Goal: Task Accomplishment & Management: Use online tool/utility

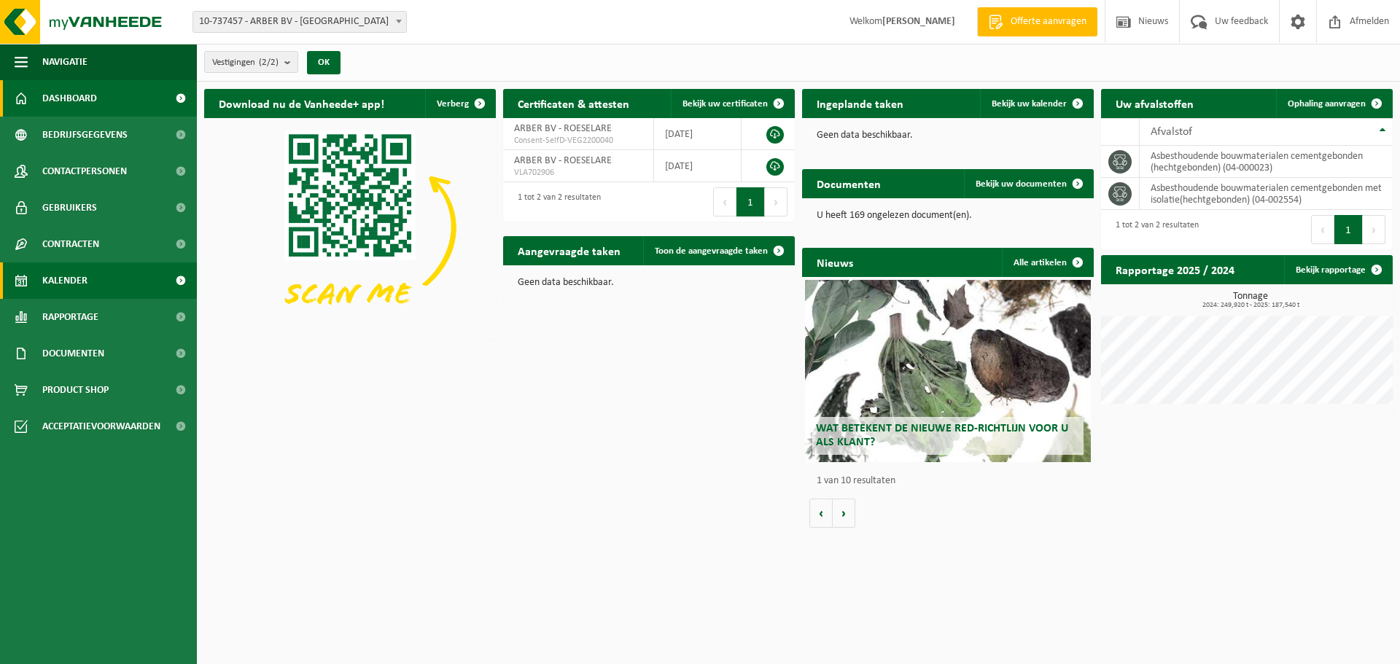
click at [77, 285] on span "Kalender" at bounding box center [64, 281] width 45 height 36
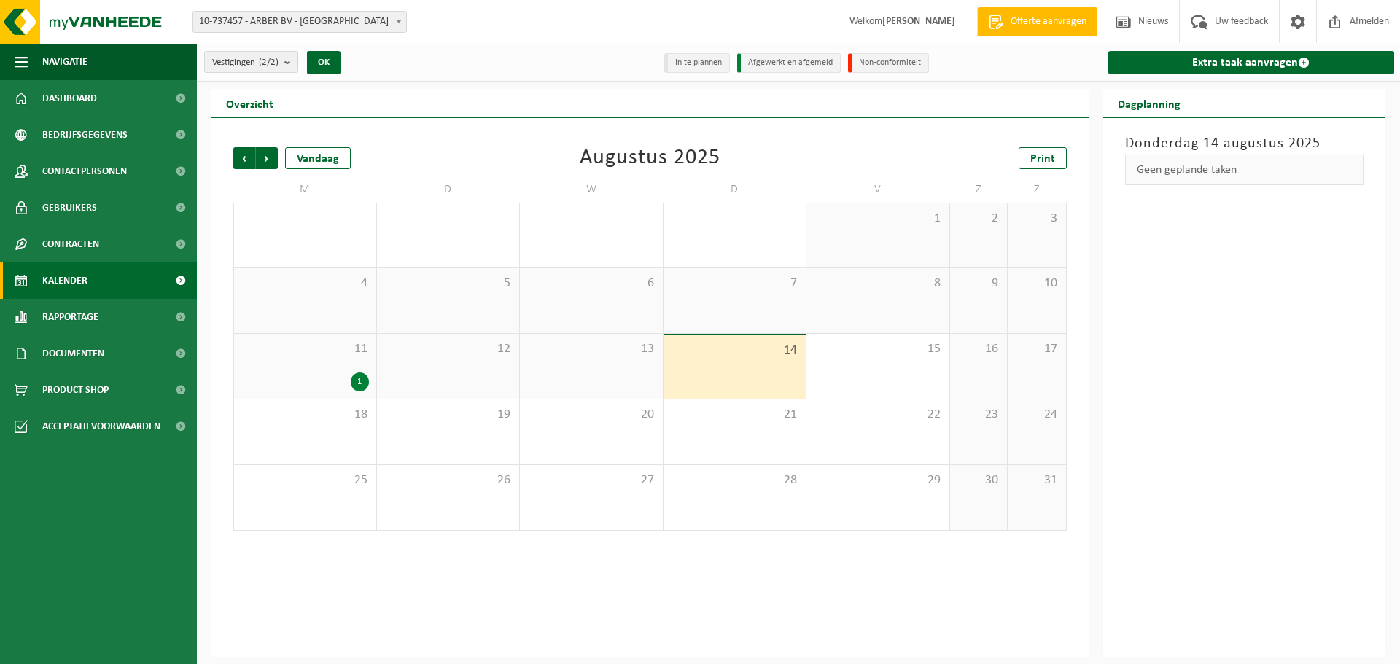
click at [777, 382] on div "14" at bounding box center [735, 366] width 143 height 63
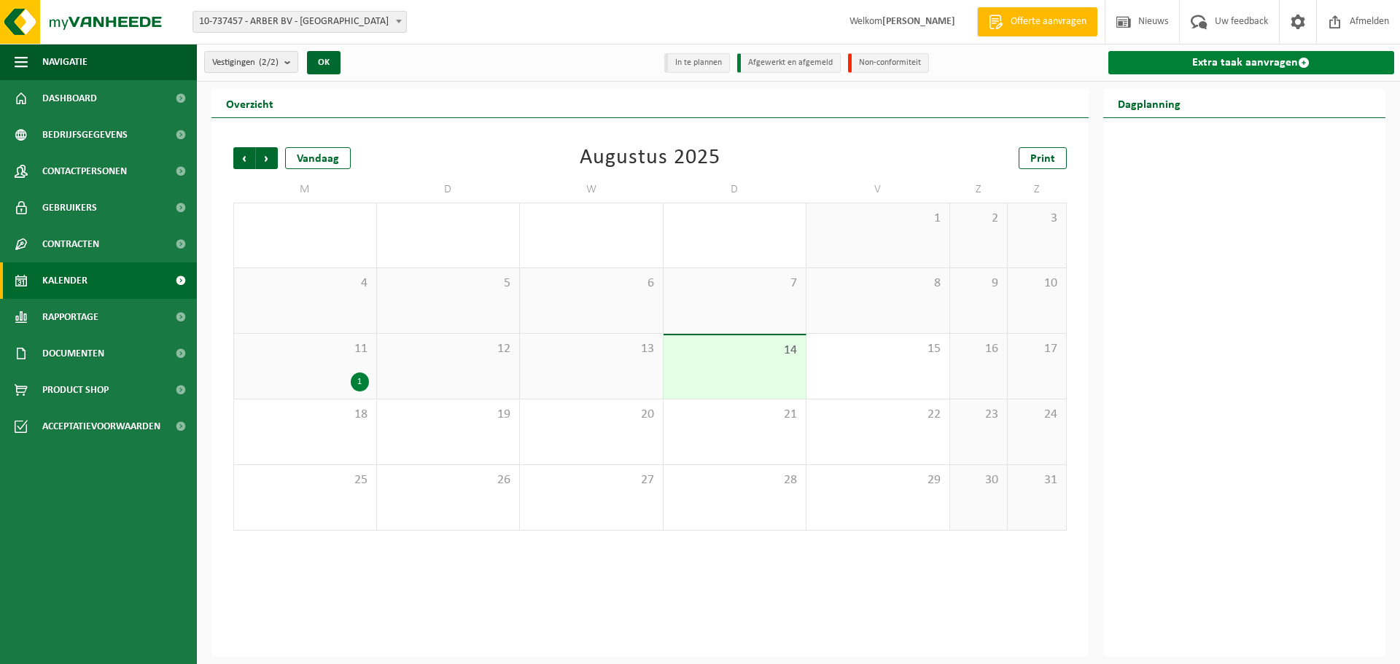
click at [1223, 57] on link "Extra taak aanvragen" at bounding box center [1252, 62] width 287 height 23
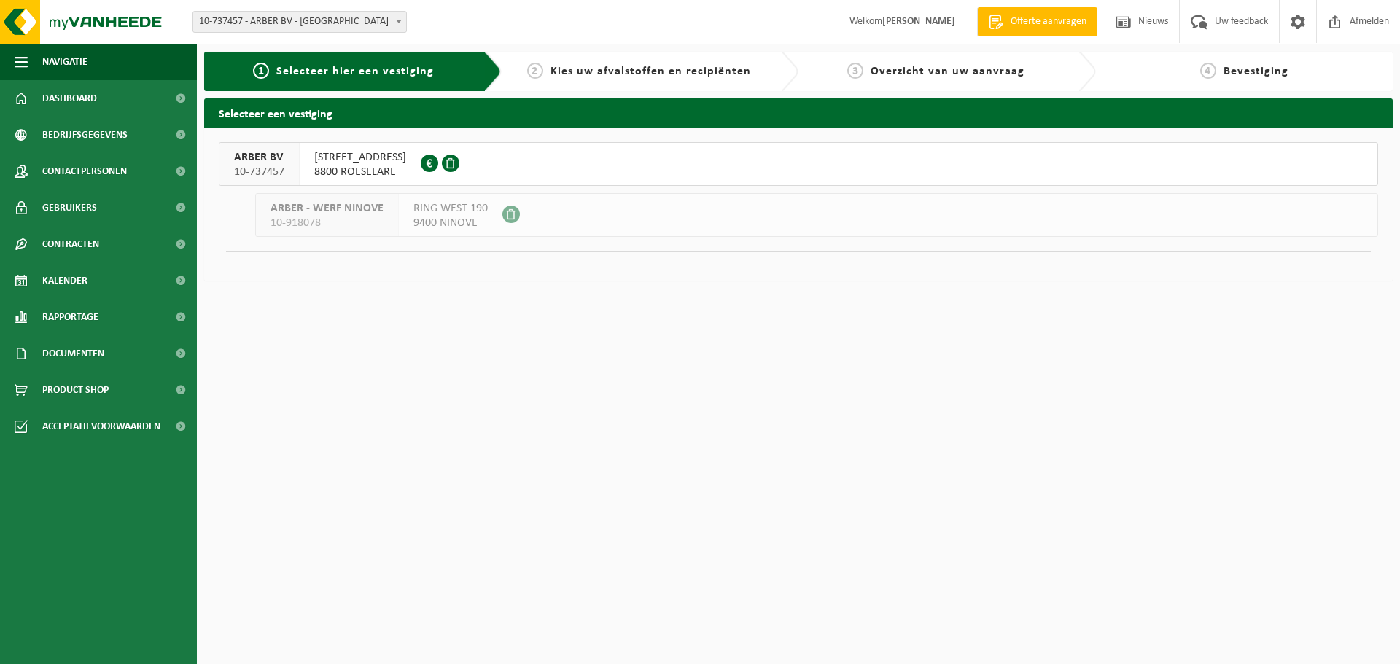
click at [380, 158] on span "PRINS BOUDEWIJNSTRAAT 17" at bounding box center [360, 157] width 92 height 15
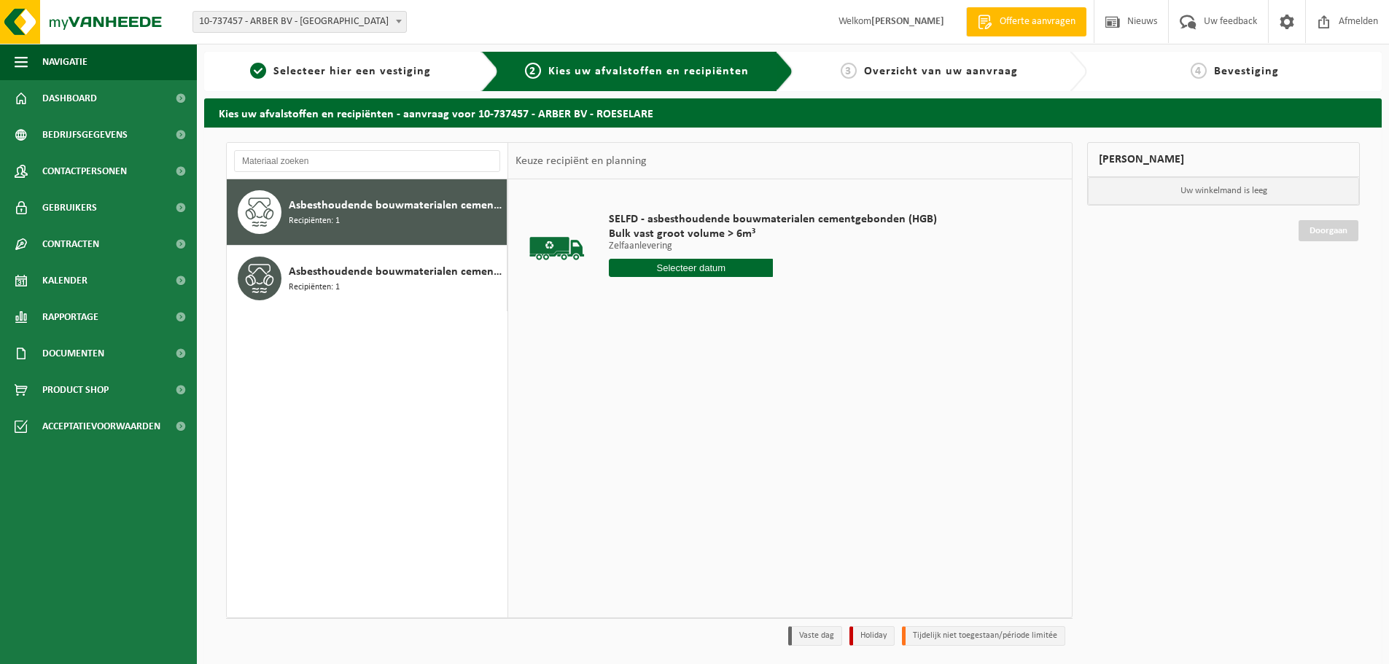
click at [686, 270] on input "text" at bounding box center [691, 268] width 164 height 18
click at [704, 401] on div "14" at bounding box center [700, 397] width 26 height 23
type input "Van 2025-08-14"
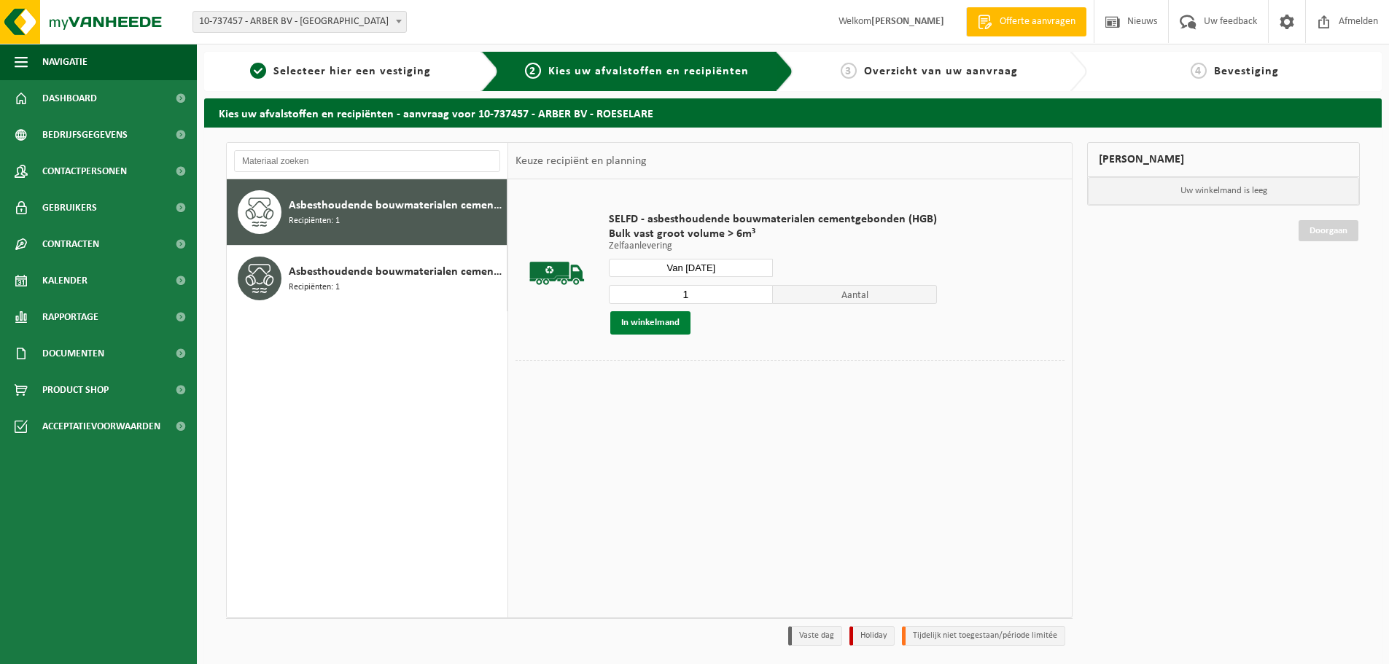
click at [656, 327] on button "In winkelmand" at bounding box center [650, 322] width 80 height 23
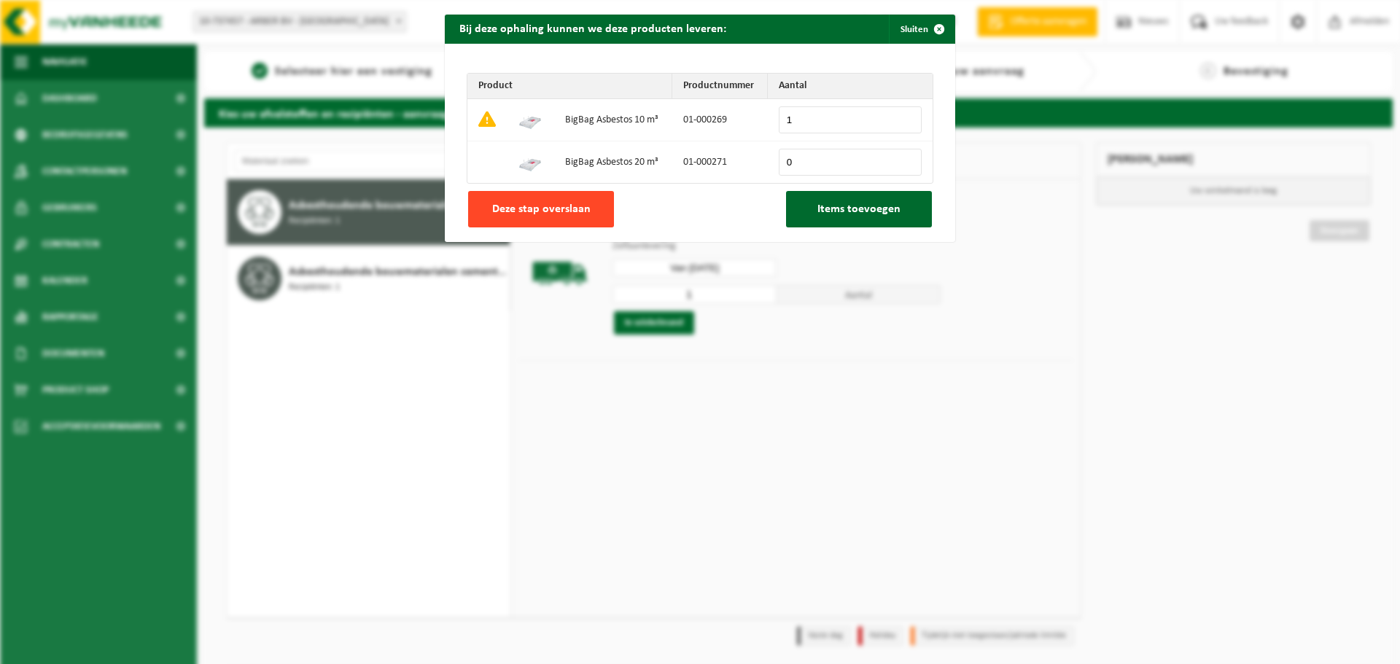
click at [508, 206] on span "Deze stap overslaan" at bounding box center [541, 209] width 98 height 12
type input "0"
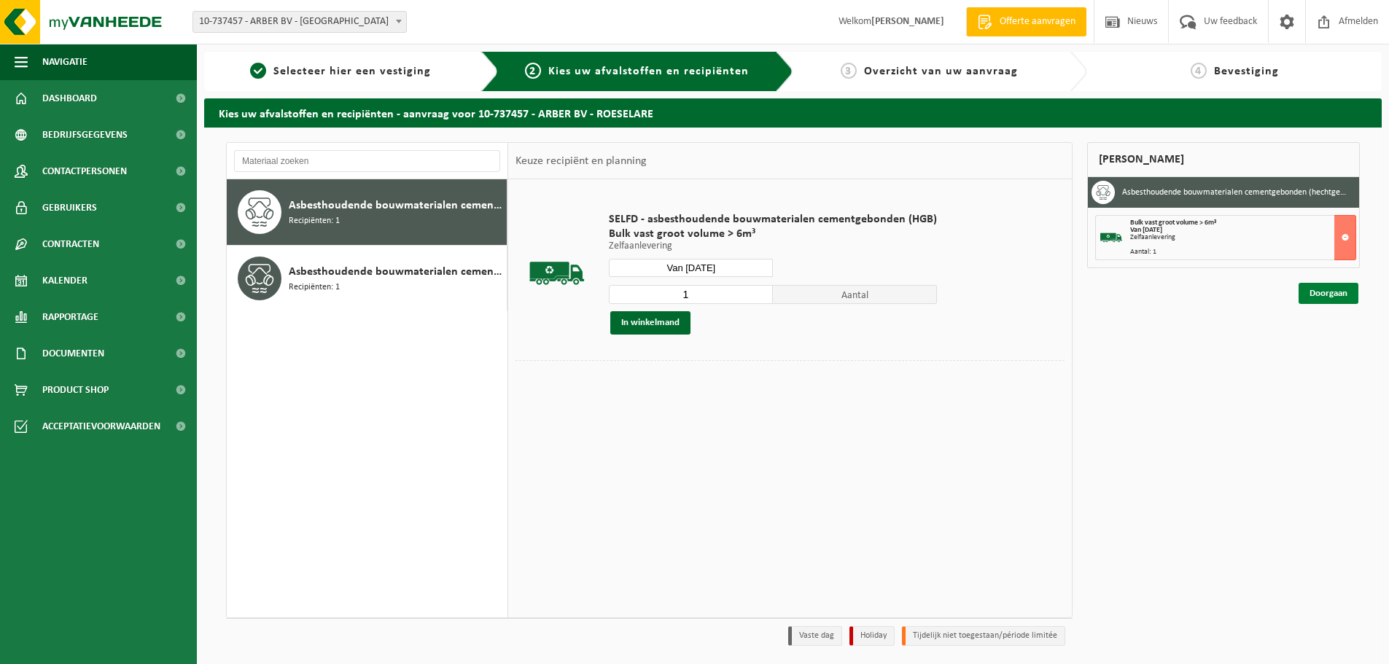
click at [1331, 295] on link "Doorgaan" at bounding box center [1329, 293] width 60 height 21
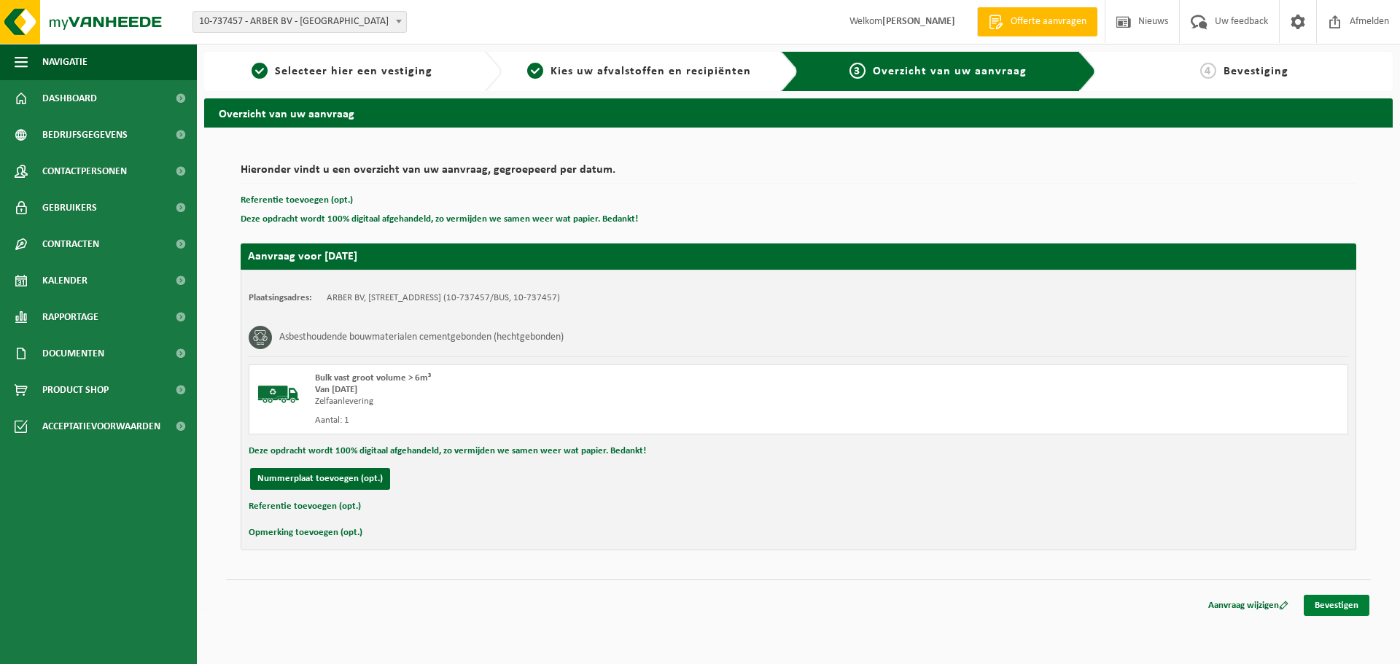
click at [1336, 595] on link "Bevestigen" at bounding box center [1337, 605] width 66 height 21
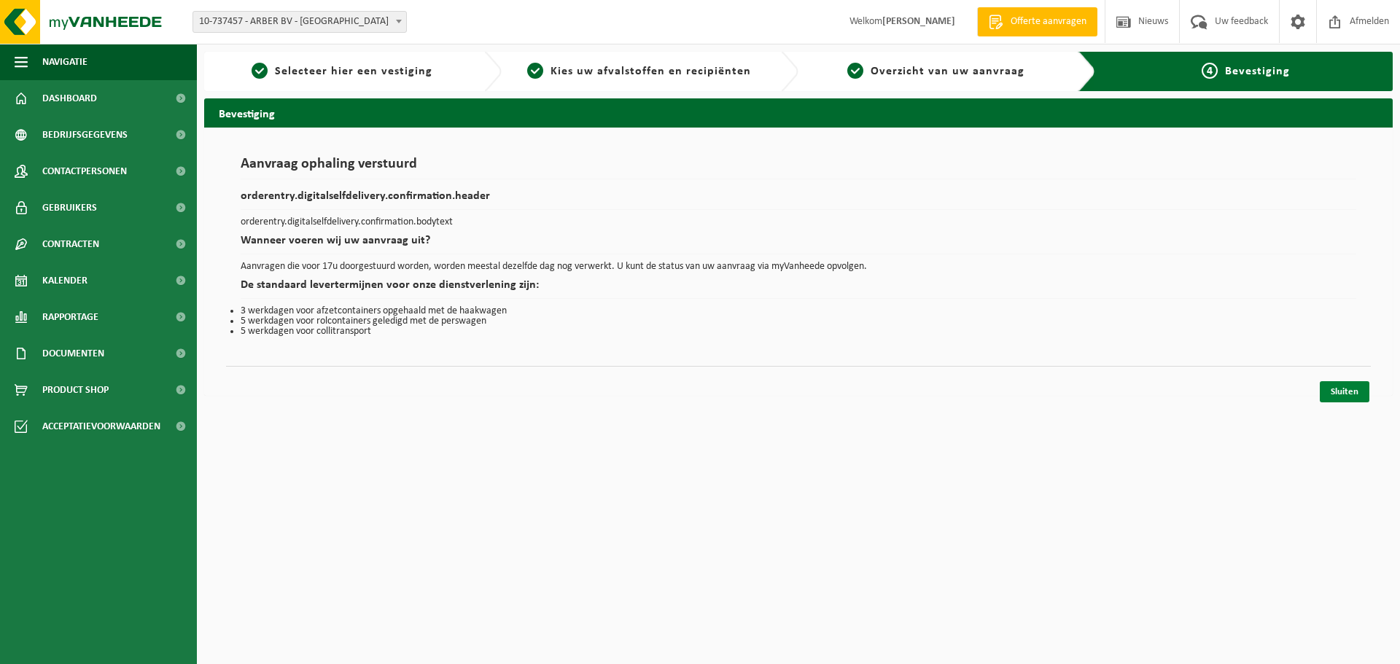
click at [1350, 392] on link "Sluiten" at bounding box center [1345, 391] width 50 height 21
